Goal: Navigation & Orientation: Find specific page/section

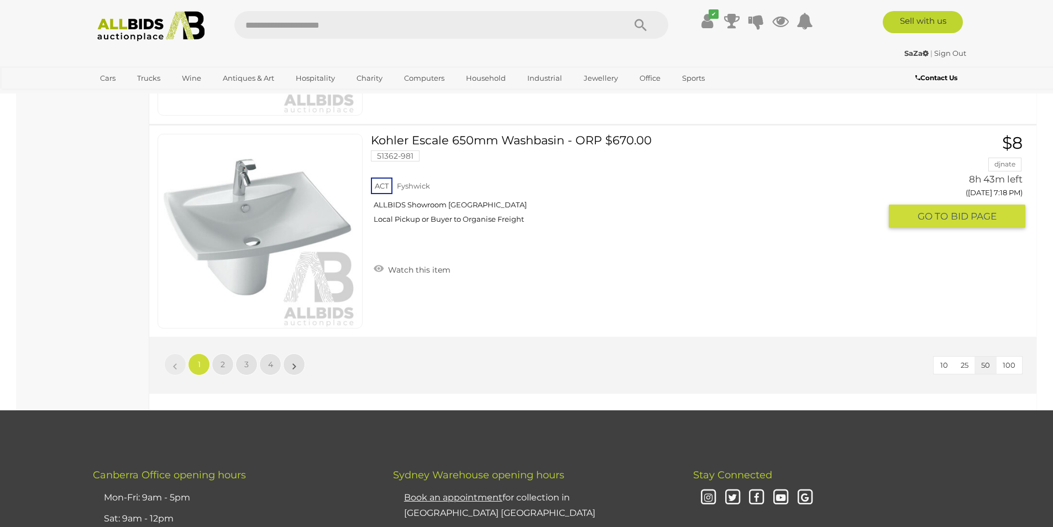
scroll to position [10500, 0]
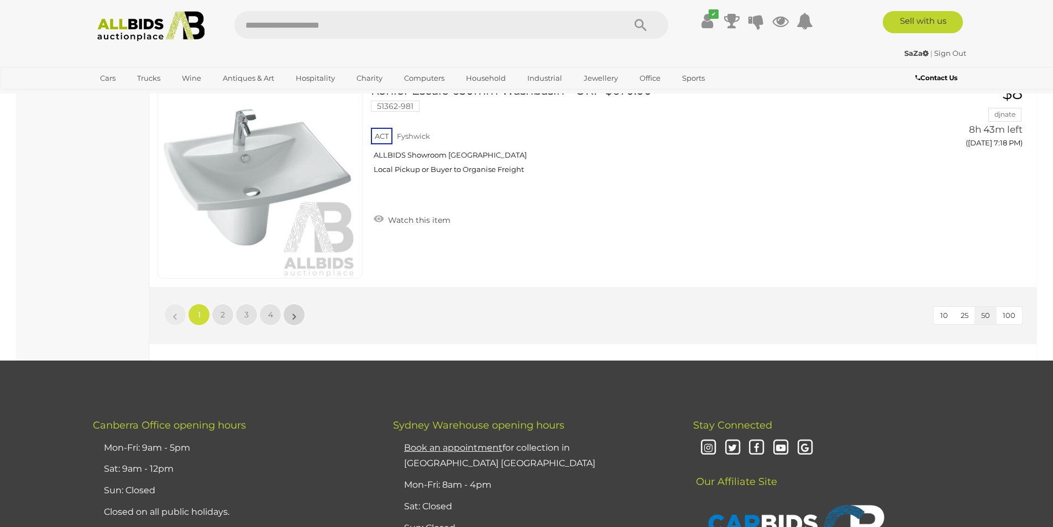
click at [289, 313] on link "»" at bounding box center [294, 314] width 22 height 22
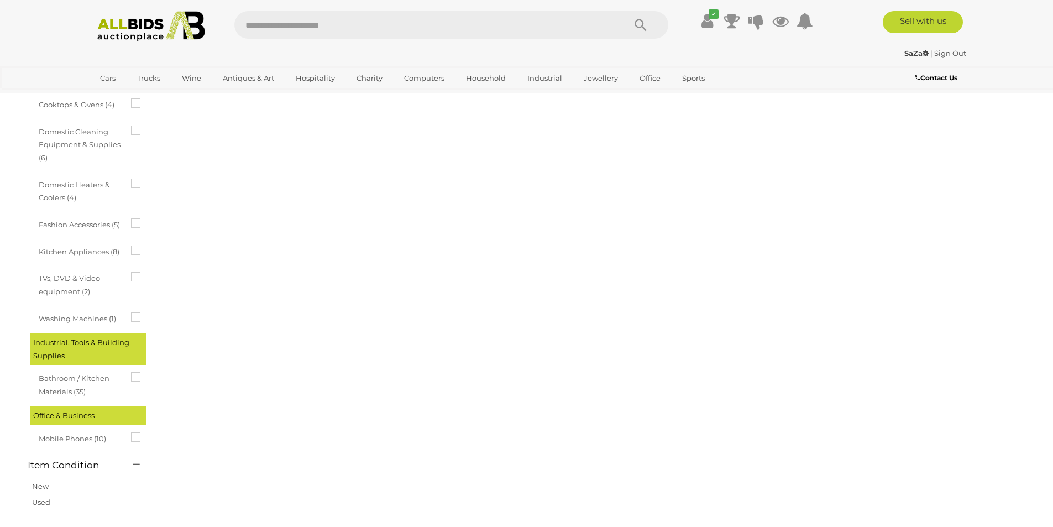
scroll to position [38, 0]
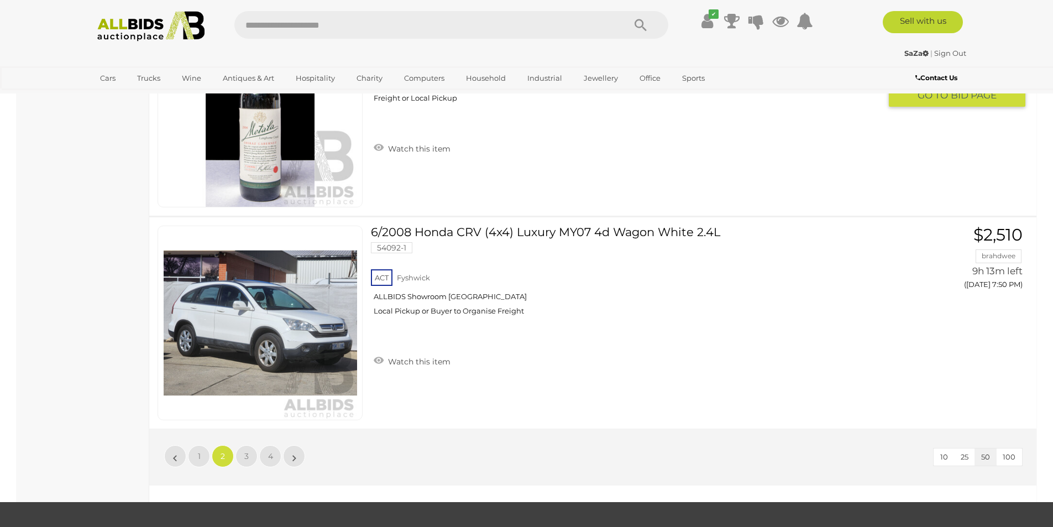
scroll to position [10373, 0]
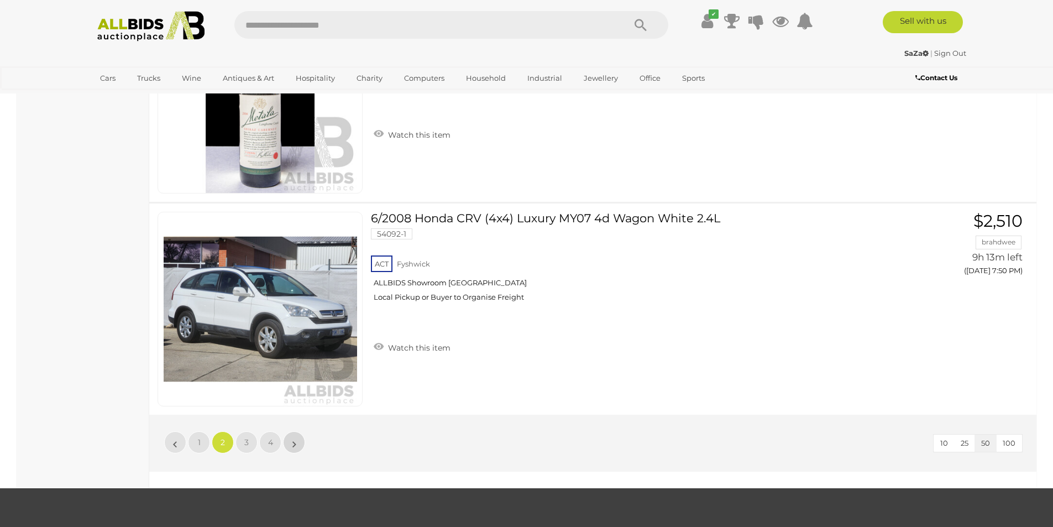
click at [288, 440] on link "»" at bounding box center [294, 442] width 22 height 22
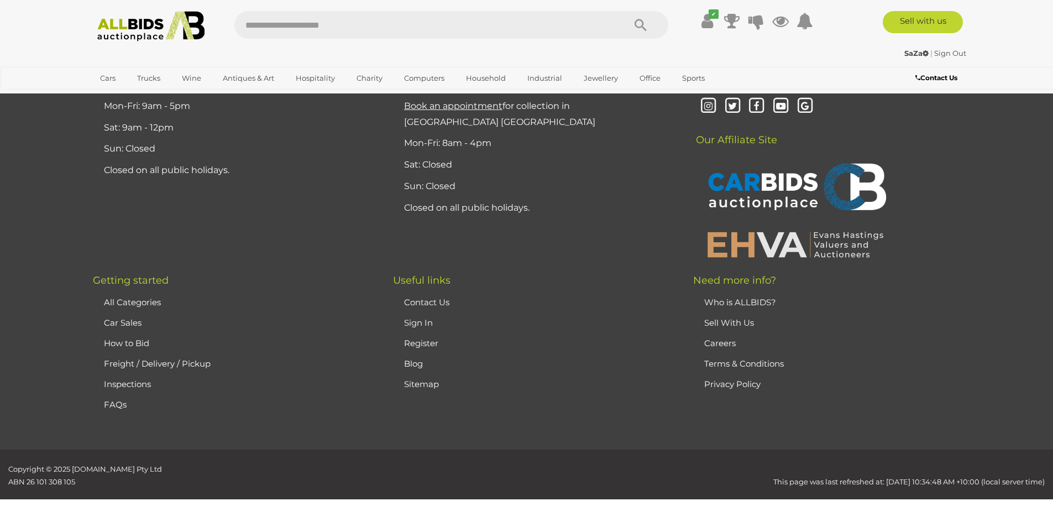
scroll to position [38, 0]
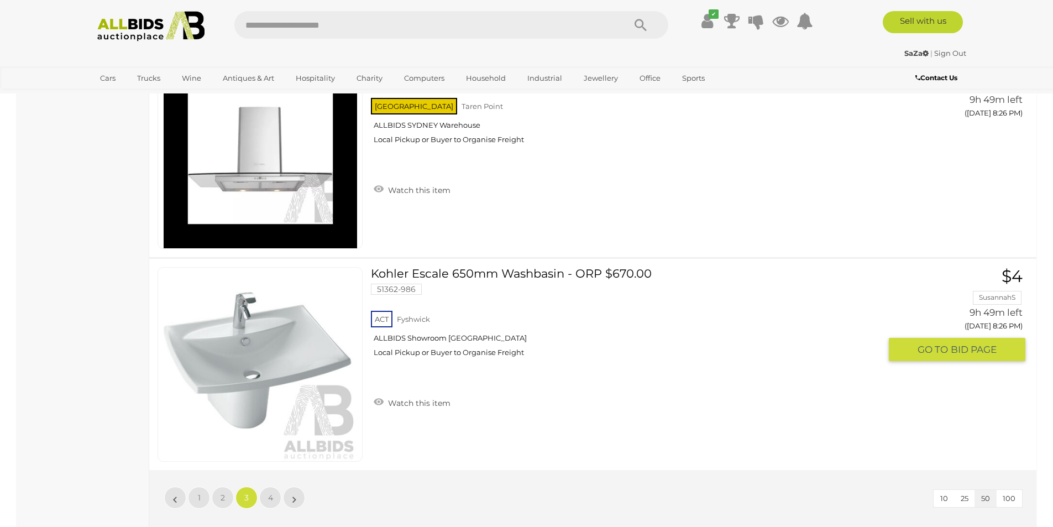
scroll to position [10704, 0]
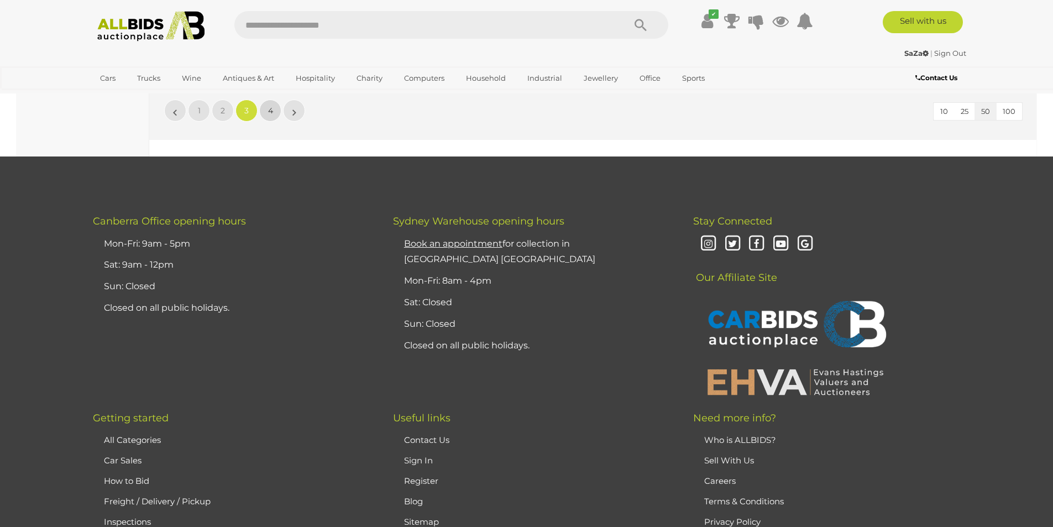
click at [273, 108] on link "4" at bounding box center [270, 110] width 22 height 22
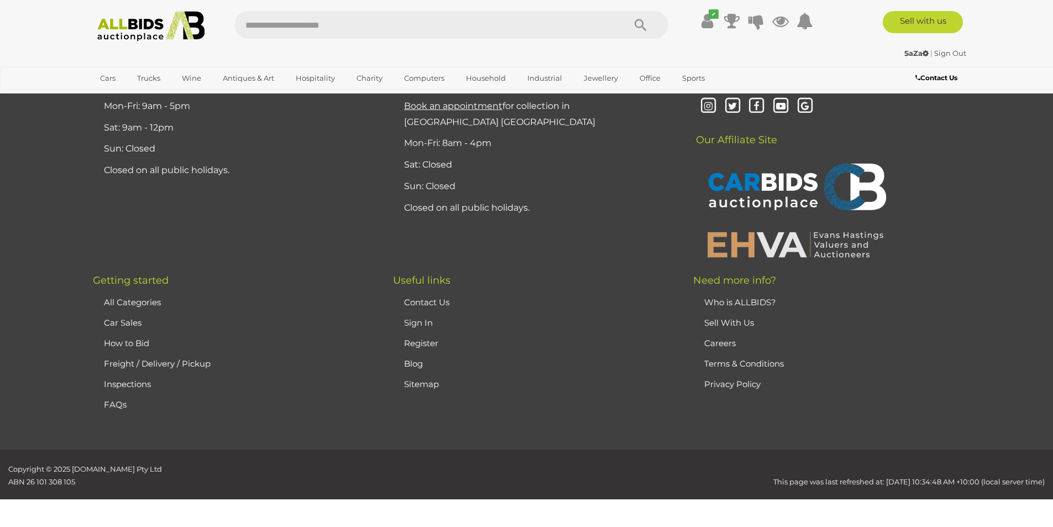
scroll to position [38, 0]
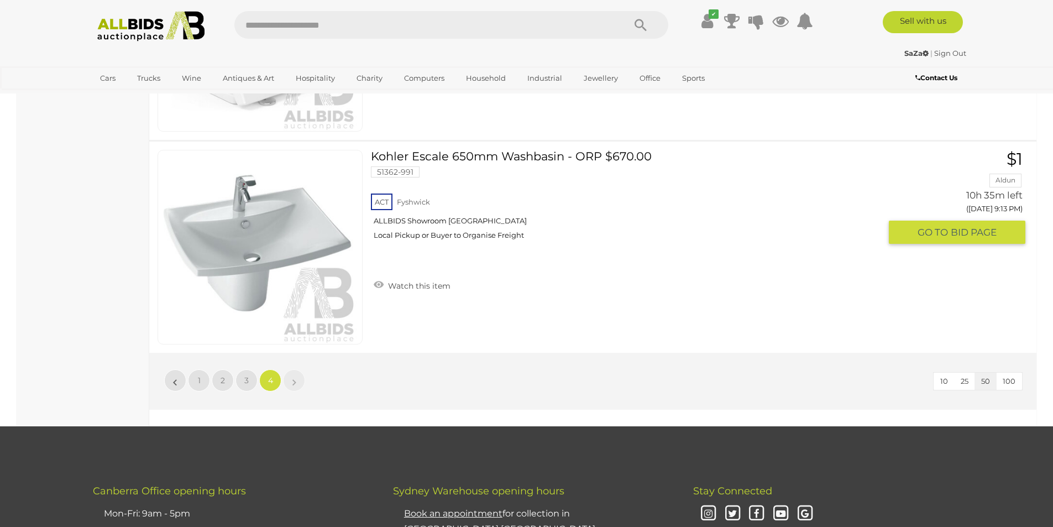
scroll to position [4515, 0]
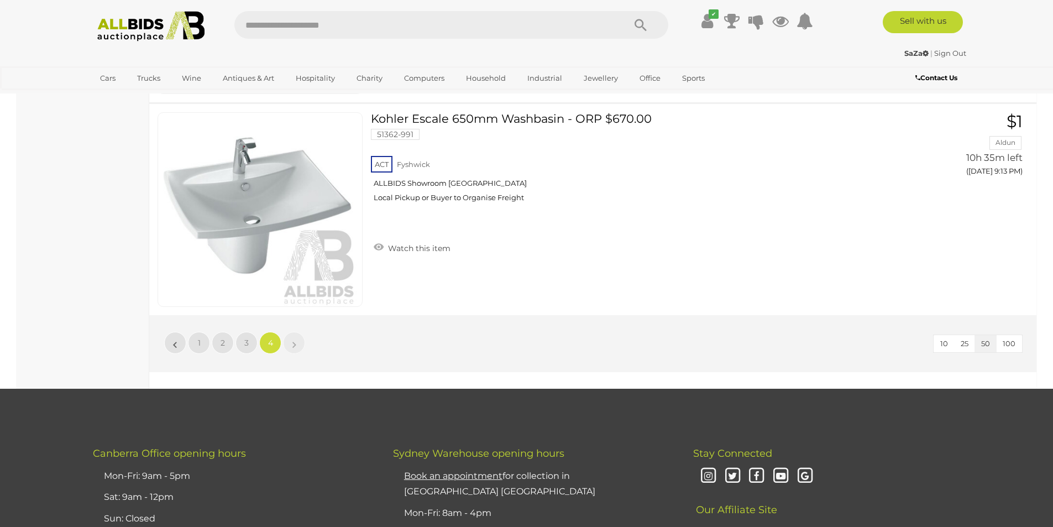
click at [487, 17] on input "text" at bounding box center [423, 25] width 379 height 28
type input "******"
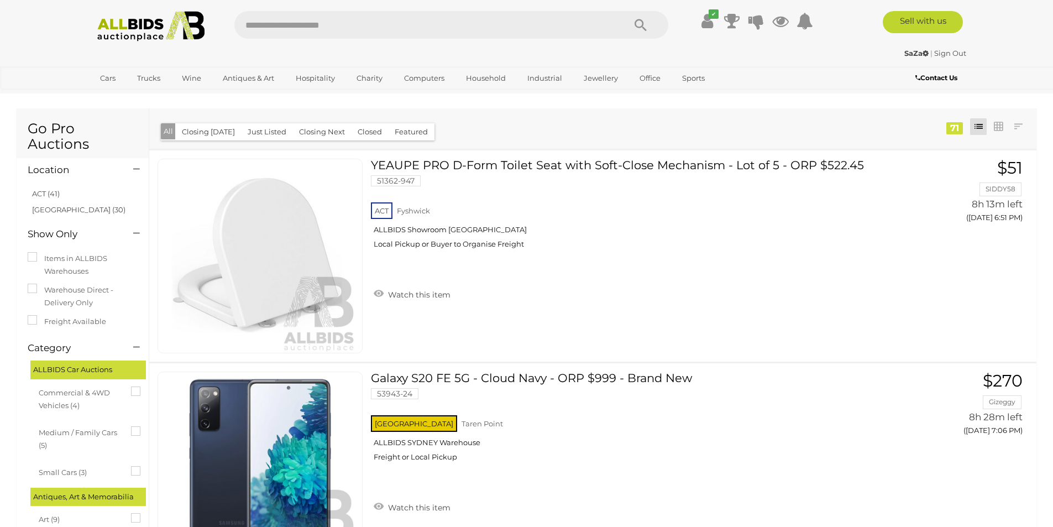
click at [287, 27] on input "text" at bounding box center [423, 25] width 379 height 28
type input "**********"
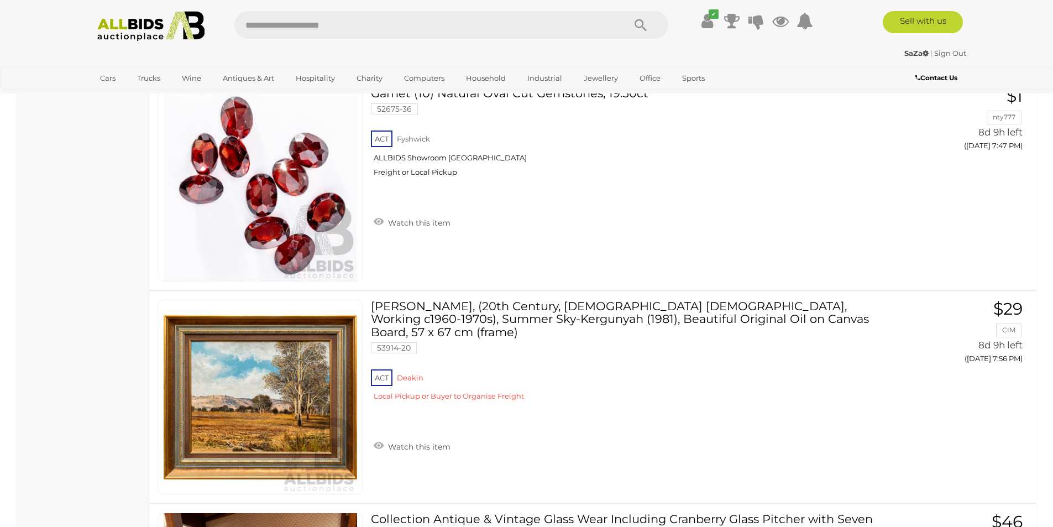
scroll to position [8566, 0]
